Goal: Find specific page/section: Find specific page/section

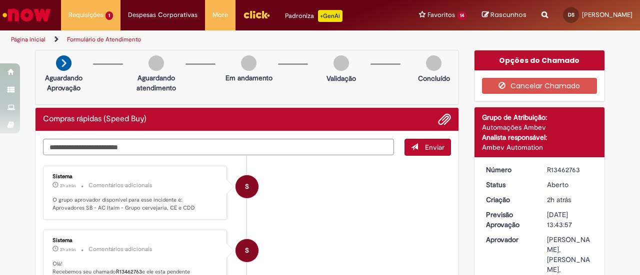
click at [329, 230] on li "S Sistema 2h atrás 2 horas atrás Comentários adicionais Olá! Recebemos seu cham…" at bounding box center [247, 269] width 408 height 78
click at [360, 239] on li "S Sistema 2h atrás 2 horas atrás Comentários adicionais Olá! Recebemos seu cham…" at bounding box center [247, 269] width 408 height 78
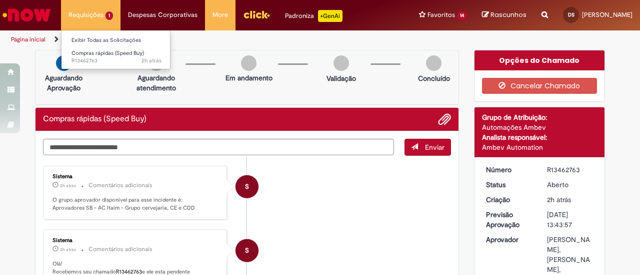
click at [87, 13] on li "Requisições 1 Exibir Todas as Solicitações Compras rápidas (Speed Buy) 2h atrás…" at bounding box center [90, 15] width 59 height 30
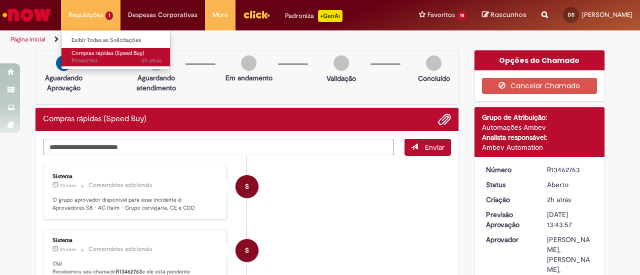
click at [88, 56] on span "Compras rápidas (Speed Buy)" at bounding box center [107, 52] width 72 height 7
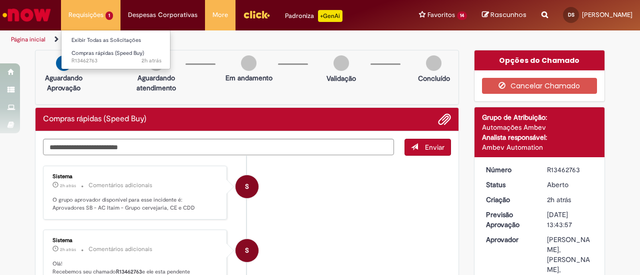
click at [90, 14] on li "Requisições 1 Exibir Todas as Solicitações Compras rápidas (Speed Buy) 2h atrás…" at bounding box center [90, 15] width 59 height 30
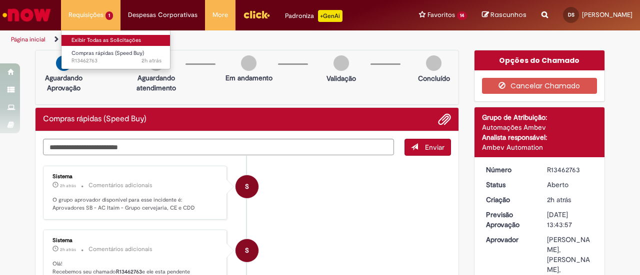
click at [99, 43] on link "Exibir Todas as Solicitações" at bounding box center [116, 40] width 110 height 11
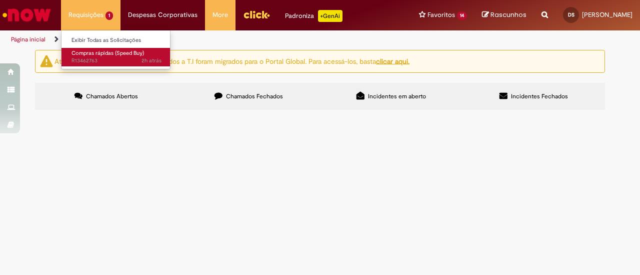
click at [101, 51] on span "Compras rápidas (Speed Buy)" at bounding box center [107, 52] width 72 height 7
click at [83, 55] on span "Compras rápidas (Speed Buy)" at bounding box center [107, 52] width 72 height 7
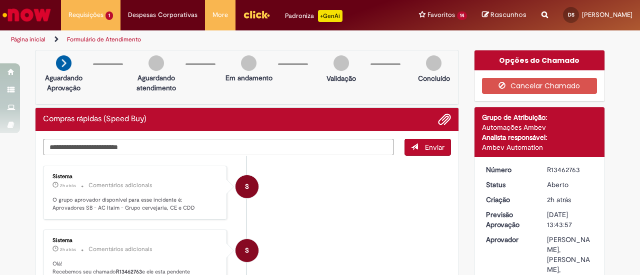
click at [310, 248] on li "S Sistema 2h atrás 2 horas atrás Comentários adicionais Olá! Recebemos seu cham…" at bounding box center [247, 269] width 408 height 78
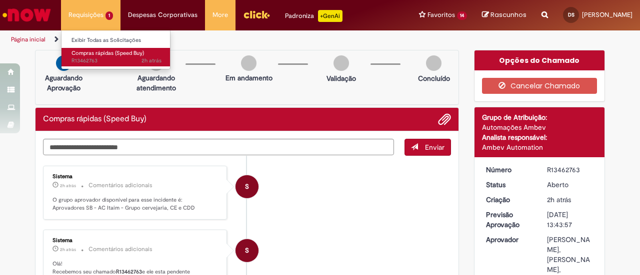
click at [91, 55] on span "Compras rápidas (Speed Buy)" at bounding box center [107, 52] width 72 height 7
